Goal: Information Seeking & Learning: Check status

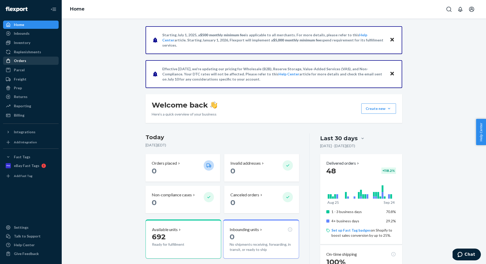
click at [21, 62] on div "Orders" at bounding box center [20, 60] width 12 height 5
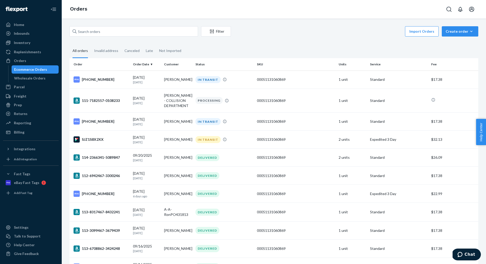
click at [30, 70] on div "Ecommerce Orders" at bounding box center [30, 69] width 33 height 5
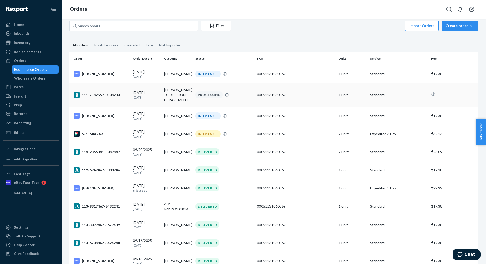
scroll to position [8, 0]
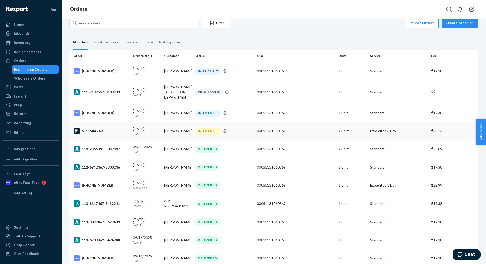
click at [152, 132] on p "[DATE]" at bounding box center [146, 133] width 27 height 4
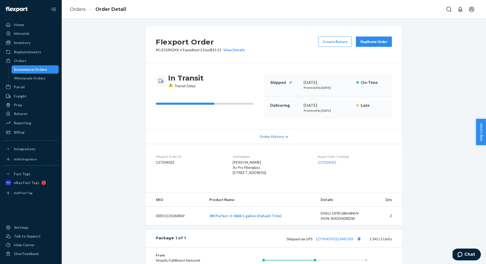
scroll to position [92, 0]
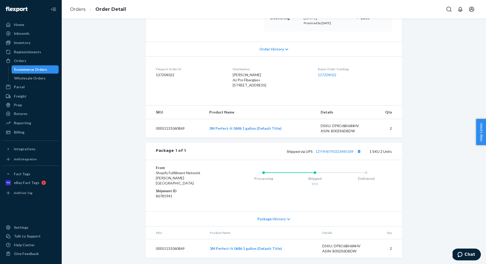
click at [290, 216] on div "Package History" at bounding box center [274, 218] width 257 height 15
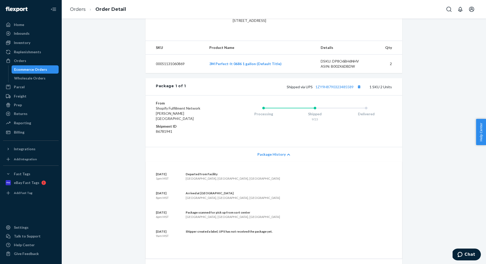
scroll to position [152, 0]
click at [360, 89] on button "Copy tracking number" at bounding box center [359, 86] width 7 height 7
